Goal: Navigation & Orientation: Find specific page/section

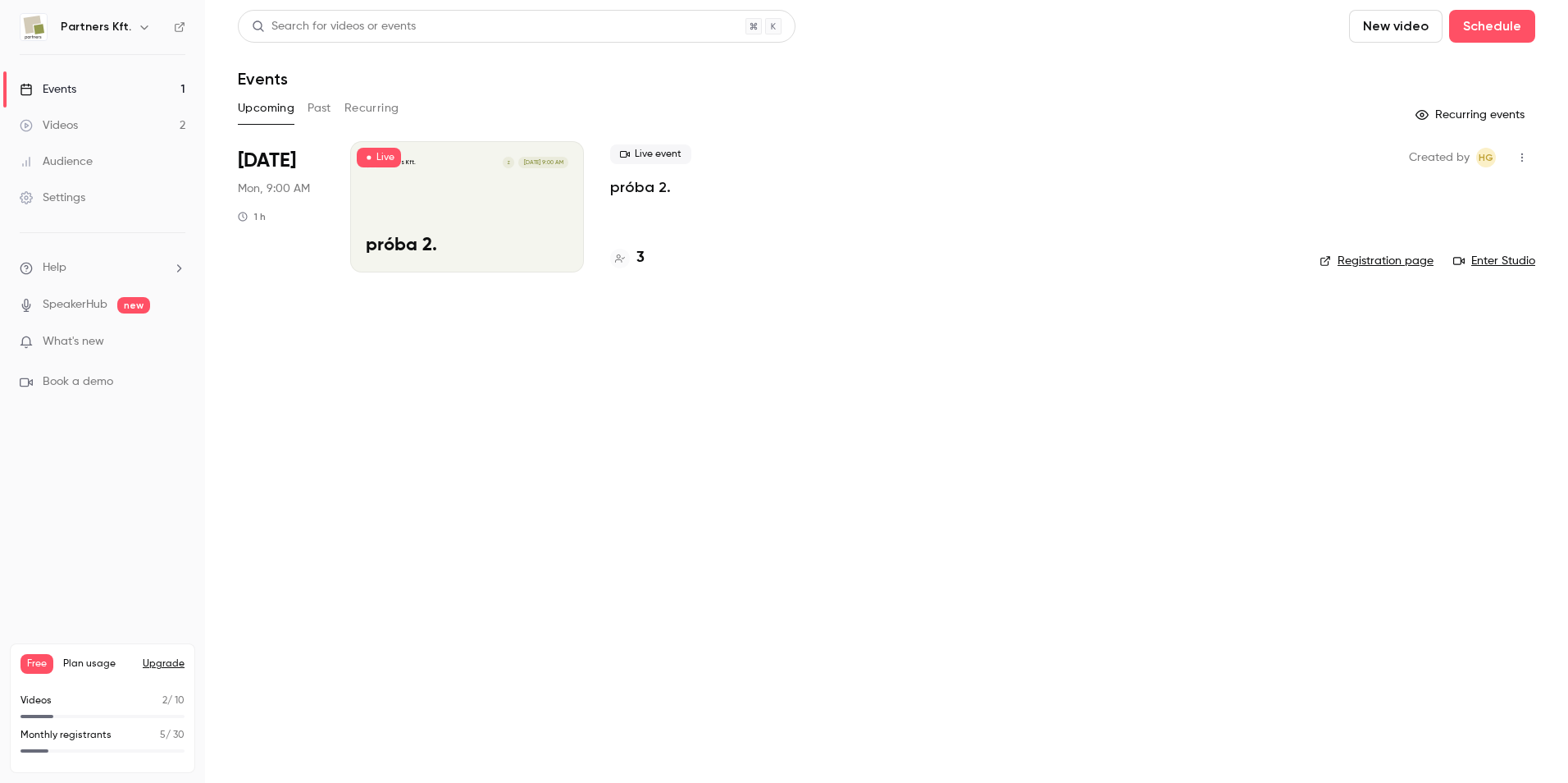
click at [1493, 253] on link "Enter Studio" at bounding box center [1494, 260] width 82 height 17
click at [1503, 266] on link "Enter Studio" at bounding box center [1494, 260] width 82 height 17
